Goal: Check status: Check status

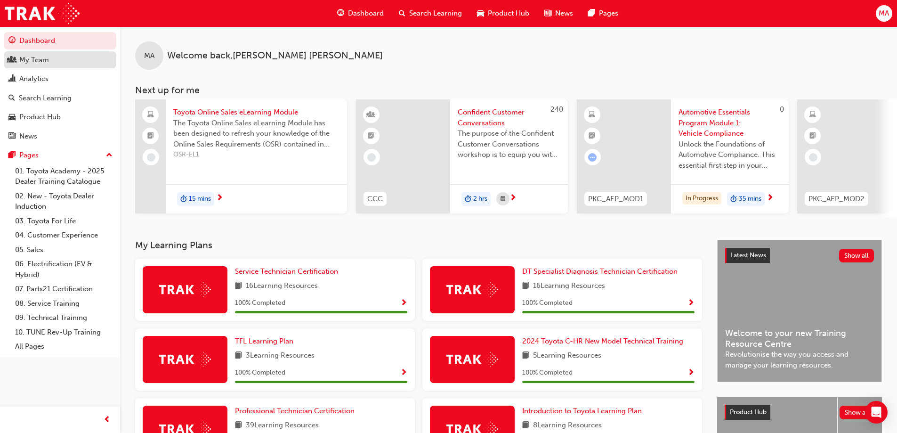
click at [48, 55] on div "My Team" at bounding box center [34, 60] width 30 height 11
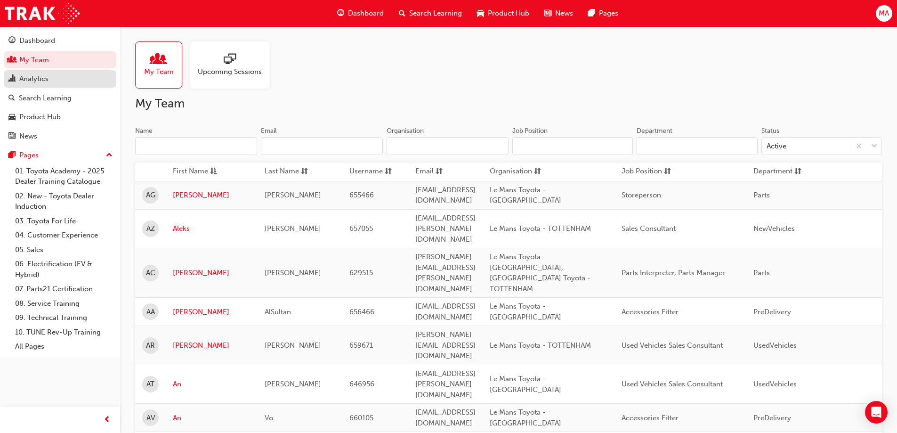
click at [81, 78] on div "Analytics" at bounding box center [59, 79] width 103 height 12
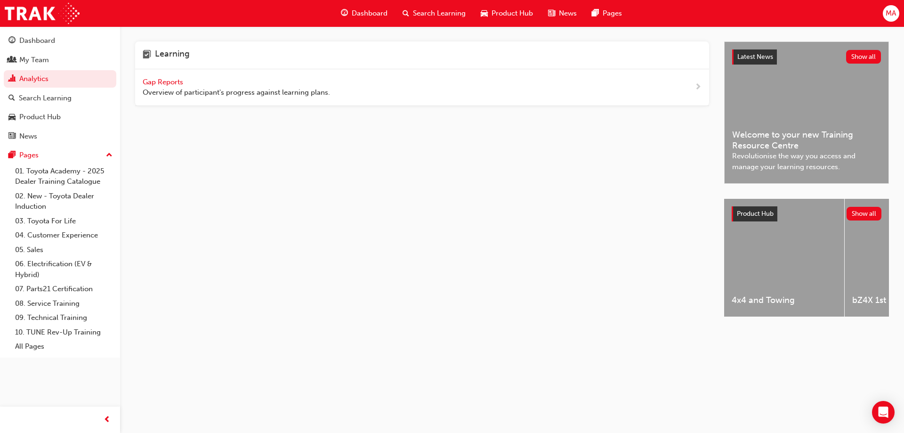
click at [172, 81] on span "Gap Reports" at bounding box center [164, 82] width 42 height 8
